Goal: Find specific page/section

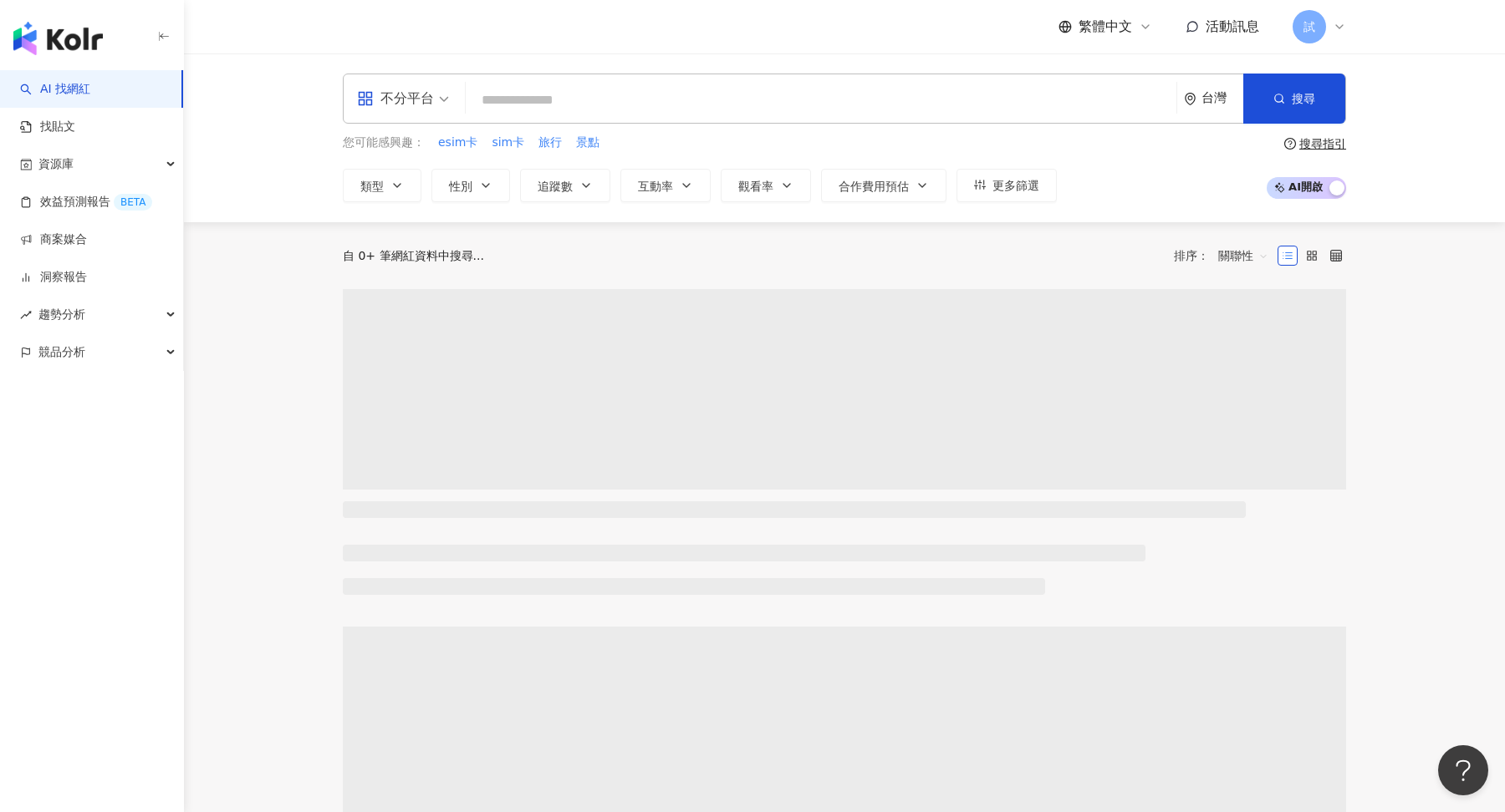
click at [1340, 29] on icon at bounding box center [1339, 26] width 13 height 13
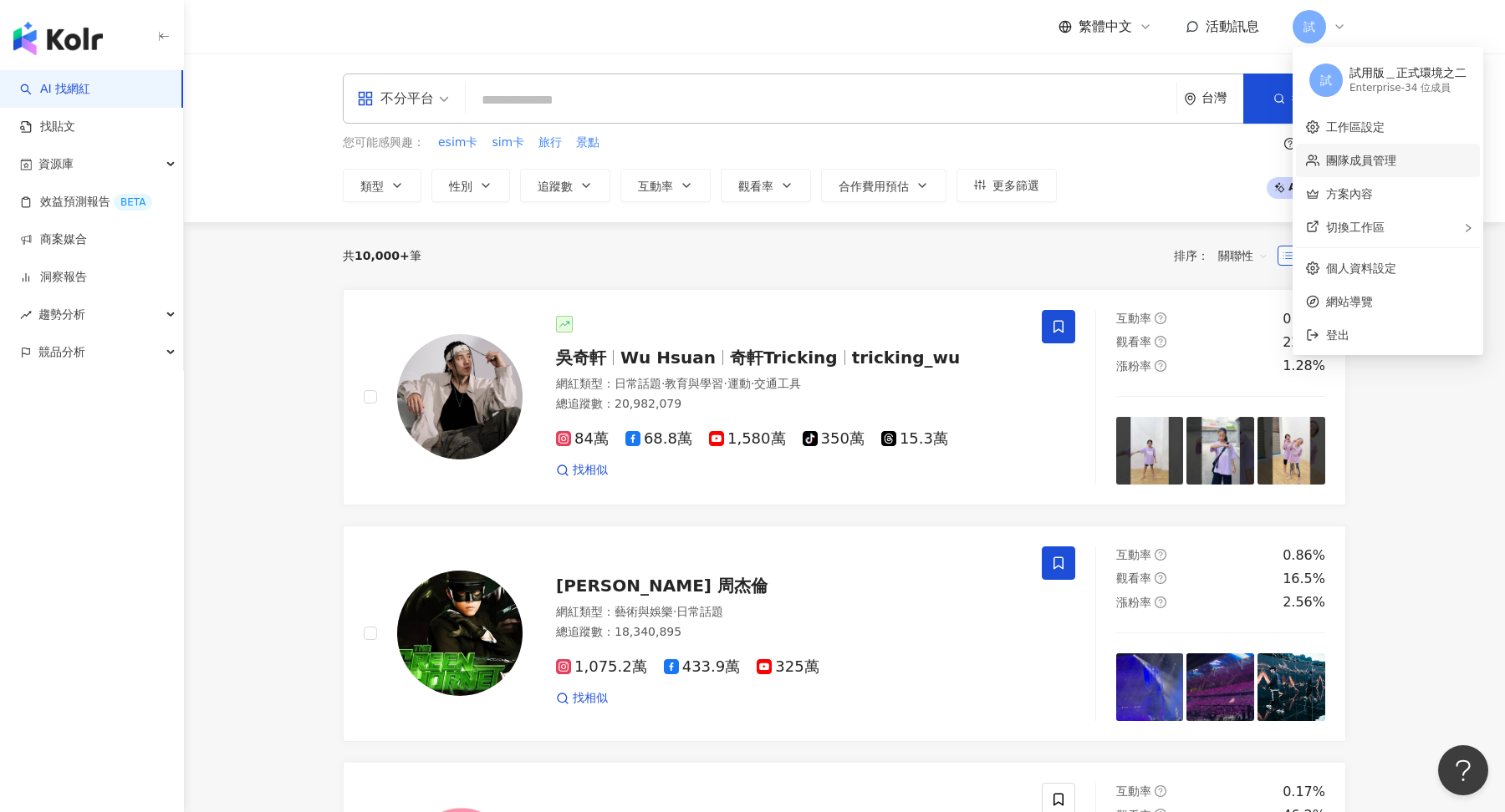
click at [1397, 165] on link "團隊成員管理" at bounding box center [1361, 160] width 70 height 13
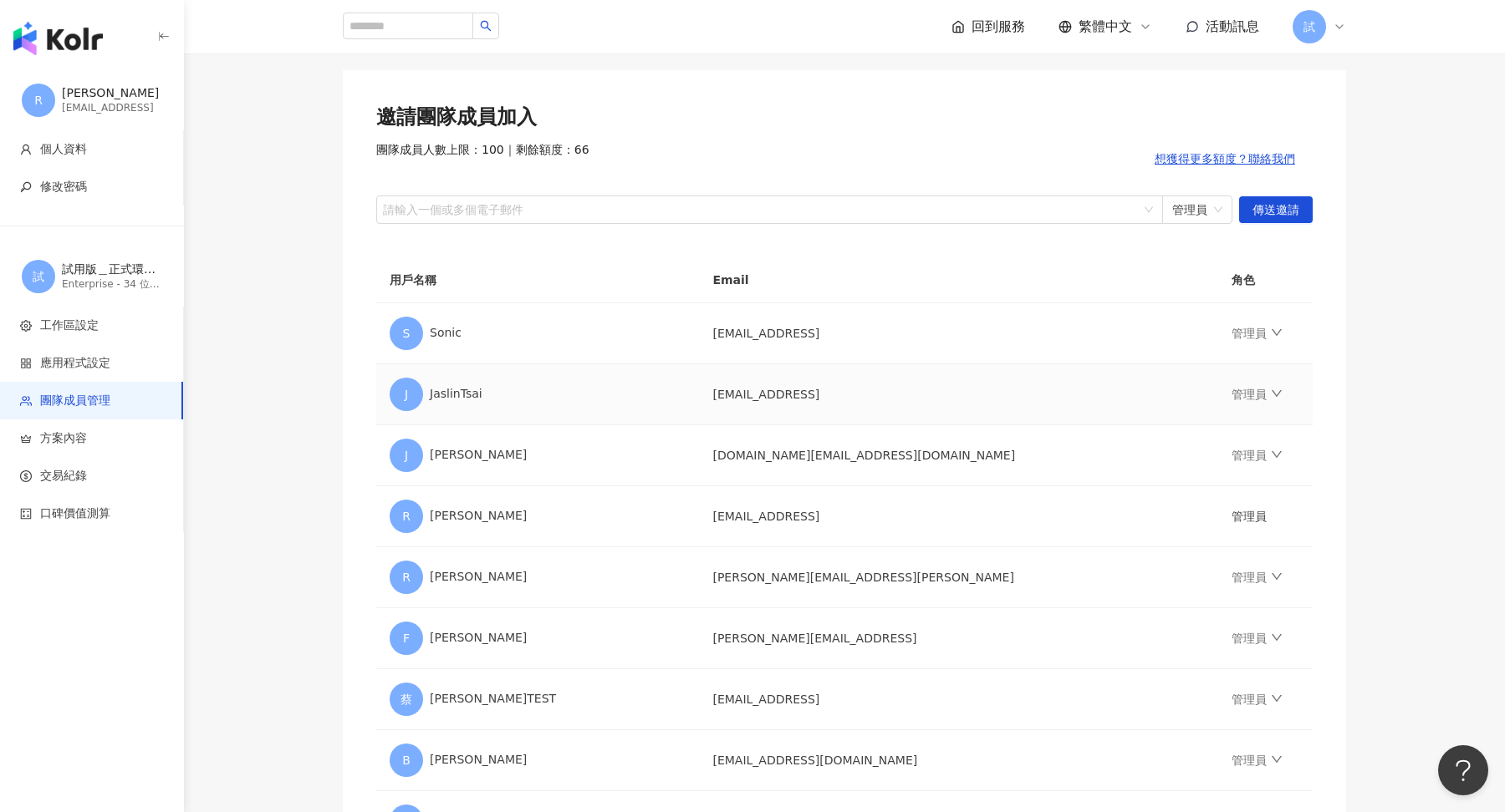
scroll to position [48, 0]
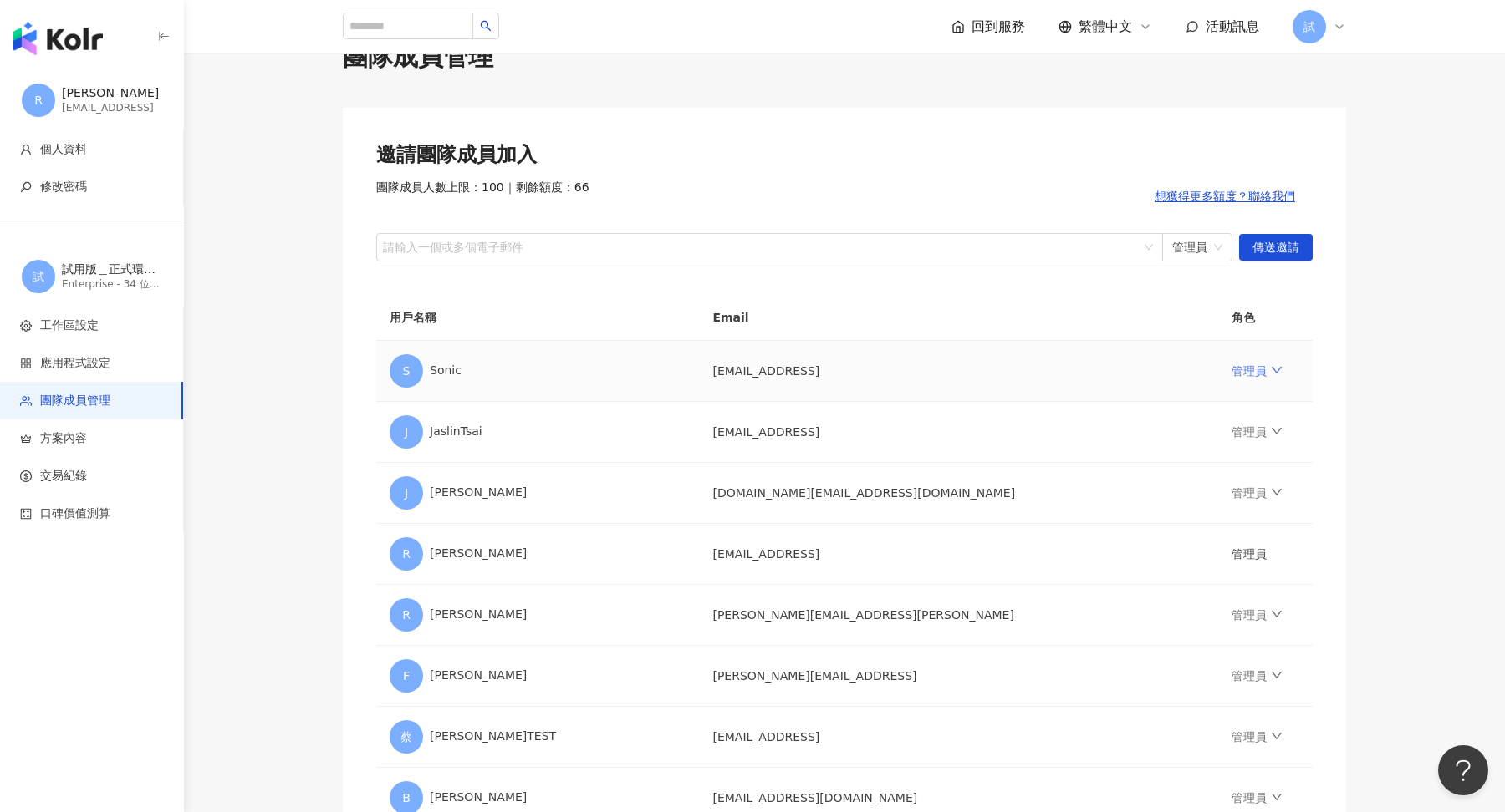
click at [1271, 368] on icon "down" at bounding box center [1276, 369] width 11 height 11
